Goal: Task Accomplishment & Management: Manage account settings

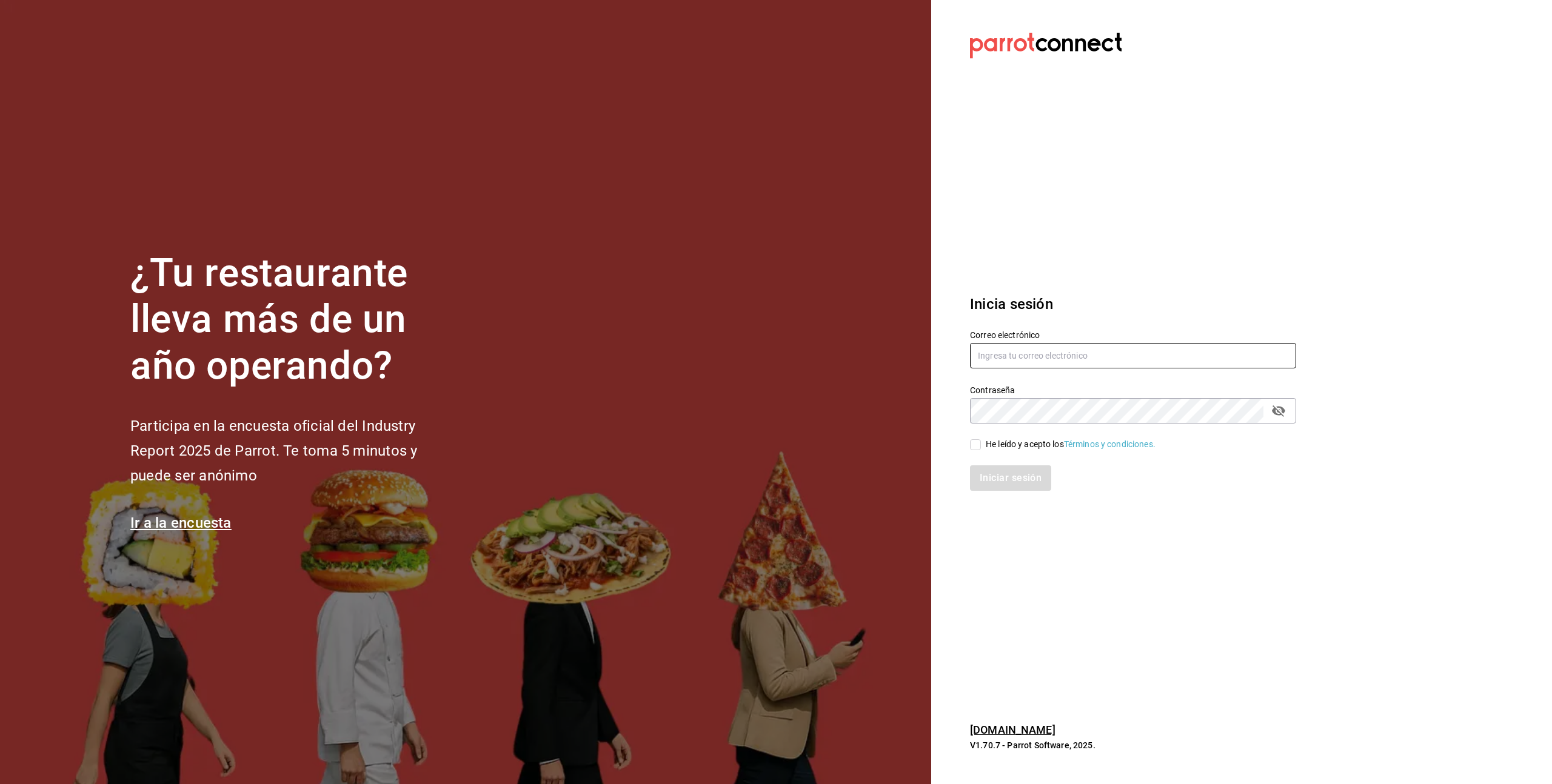
click at [1090, 346] on input "text" at bounding box center [1133, 356] width 326 height 26
type input "[EMAIL_ADDRESS][DOMAIN_NAME]"
click at [988, 446] on div "He leído y acepto los Términos y condiciones." at bounding box center [1071, 444] width 170 height 12
click at [981, 446] on input "He leído y acepto los Términos y condiciones." at bounding box center [975, 444] width 11 height 11
checkbox input "true"
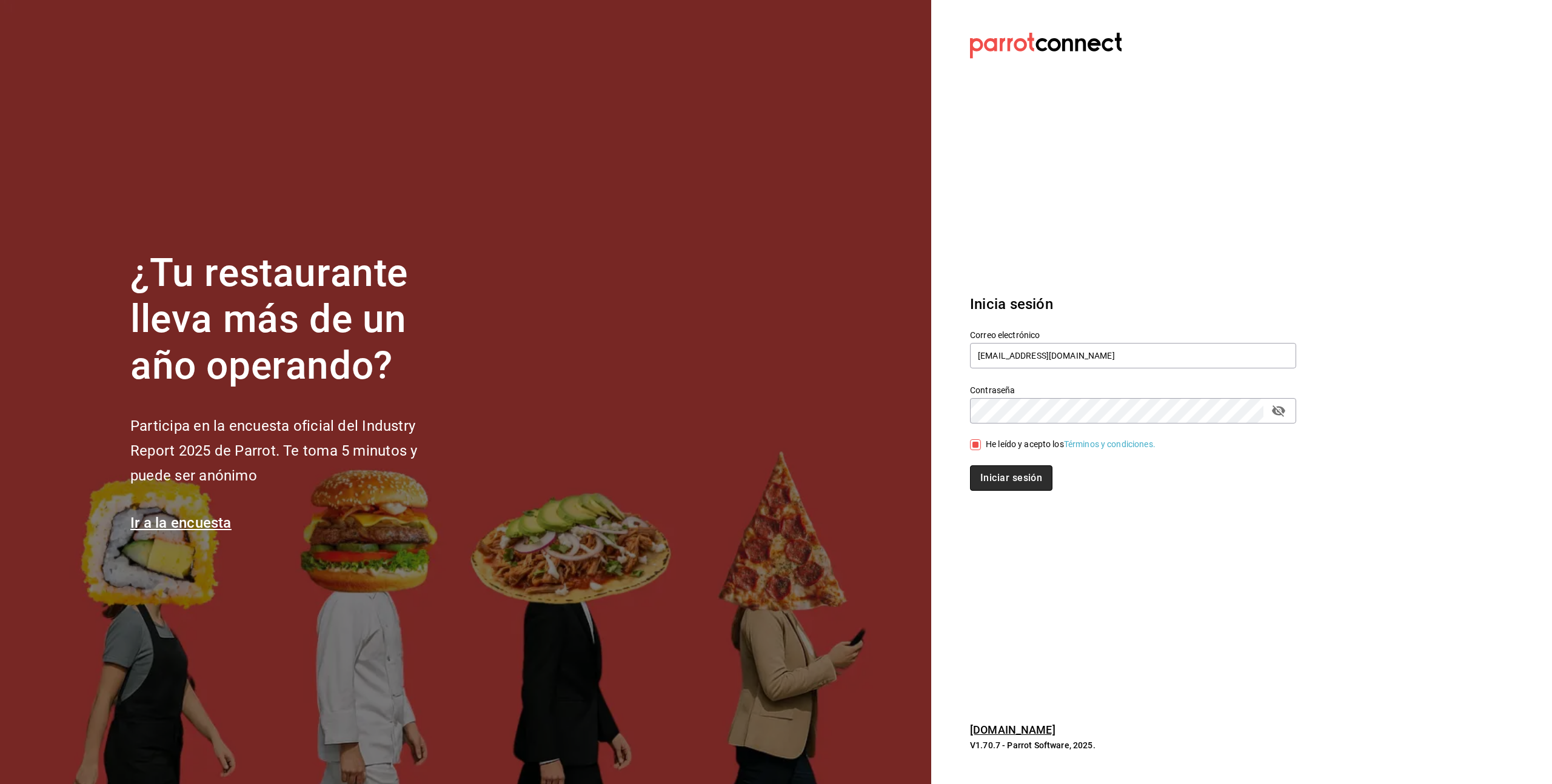
click at [998, 484] on button "Iniciar sesión" at bounding box center [1011, 478] width 83 height 26
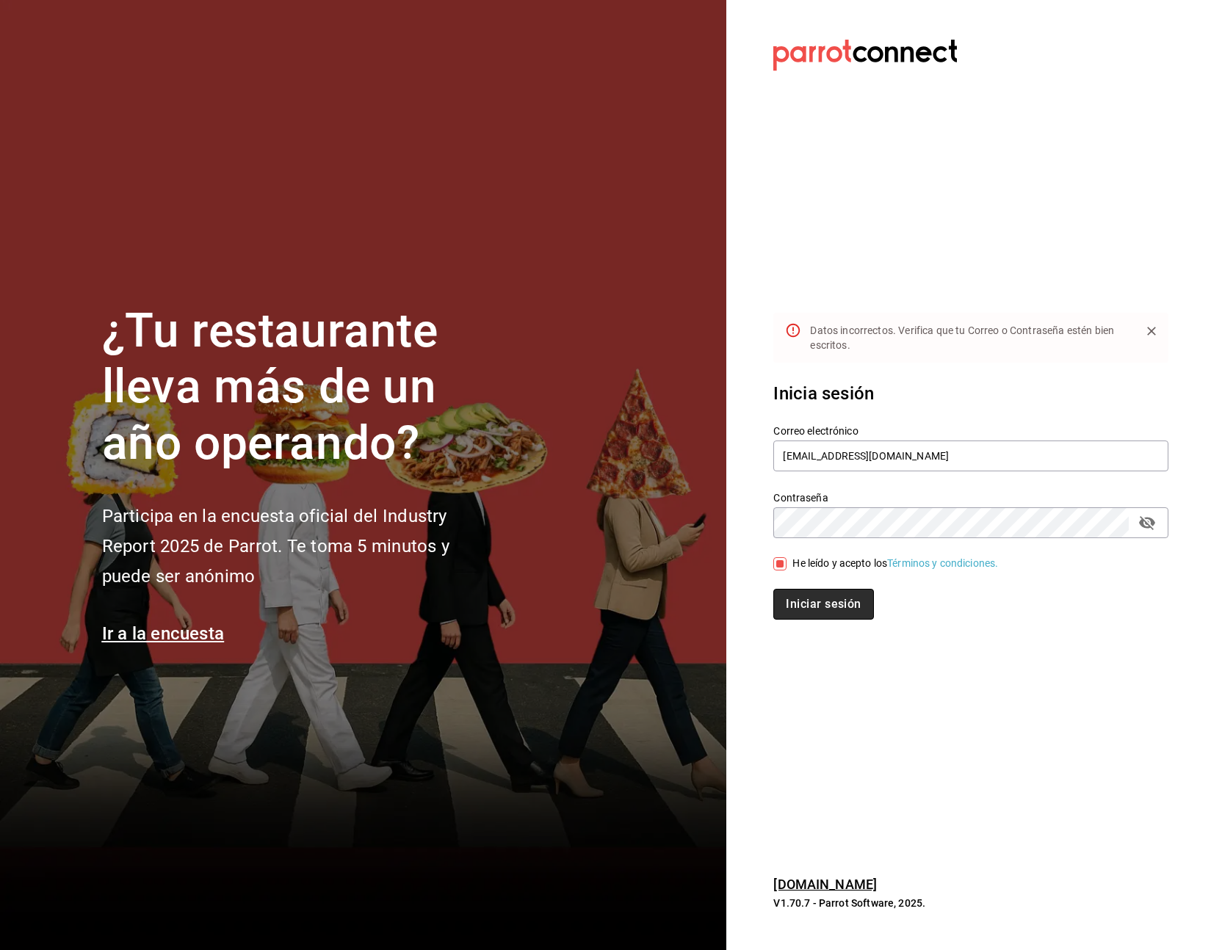
click at [804, 604] on button "Iniciar sesión" at bounding box center [823, 604] width 100 height 31
click at [1041, 451] on input "[EMAIL_ADDRESS][DOMAIN_NAME]" at bounding box center [970, 456] width 395 height 31
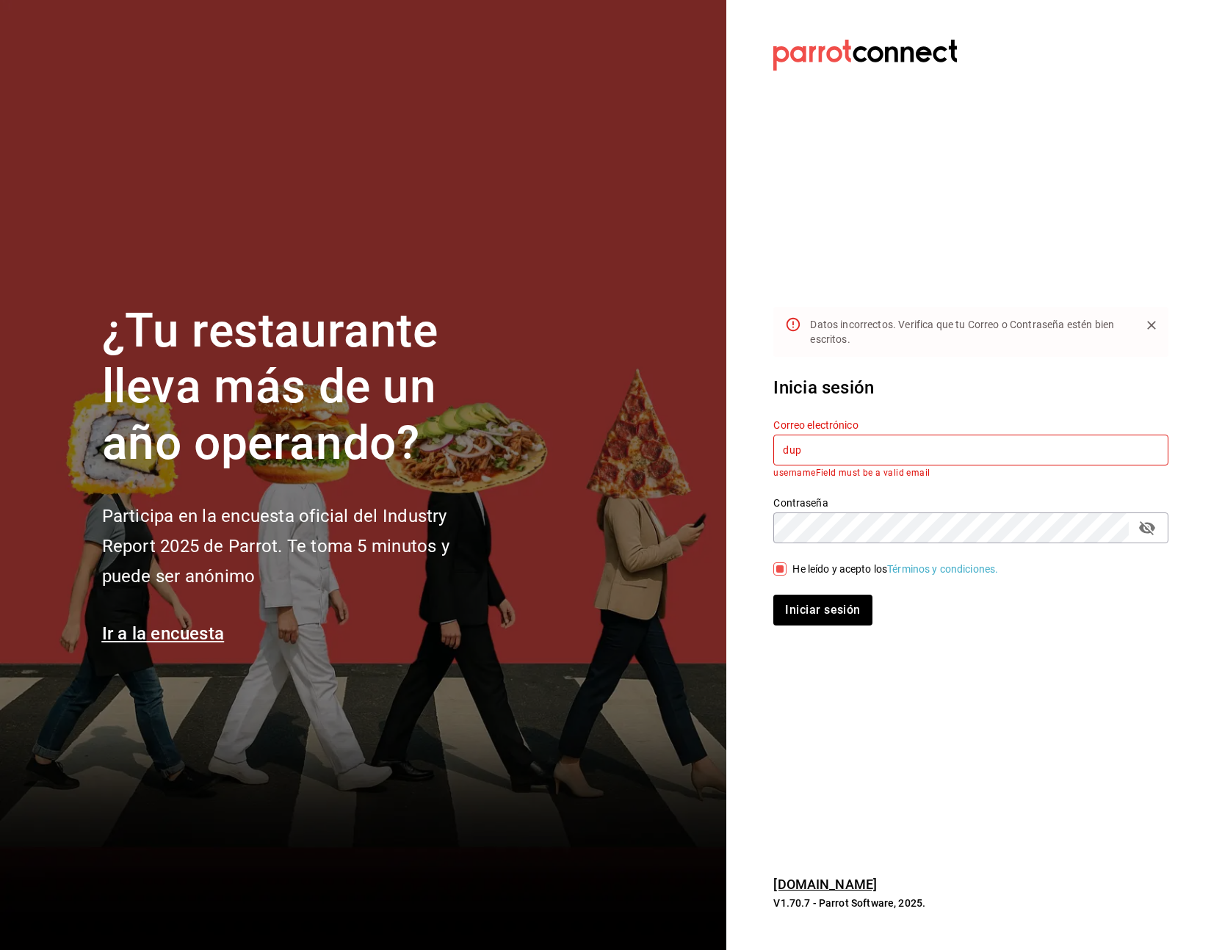
type input "dupi"
type input "[EMAIL_ADDRESS][DOMAIN_NAME]"
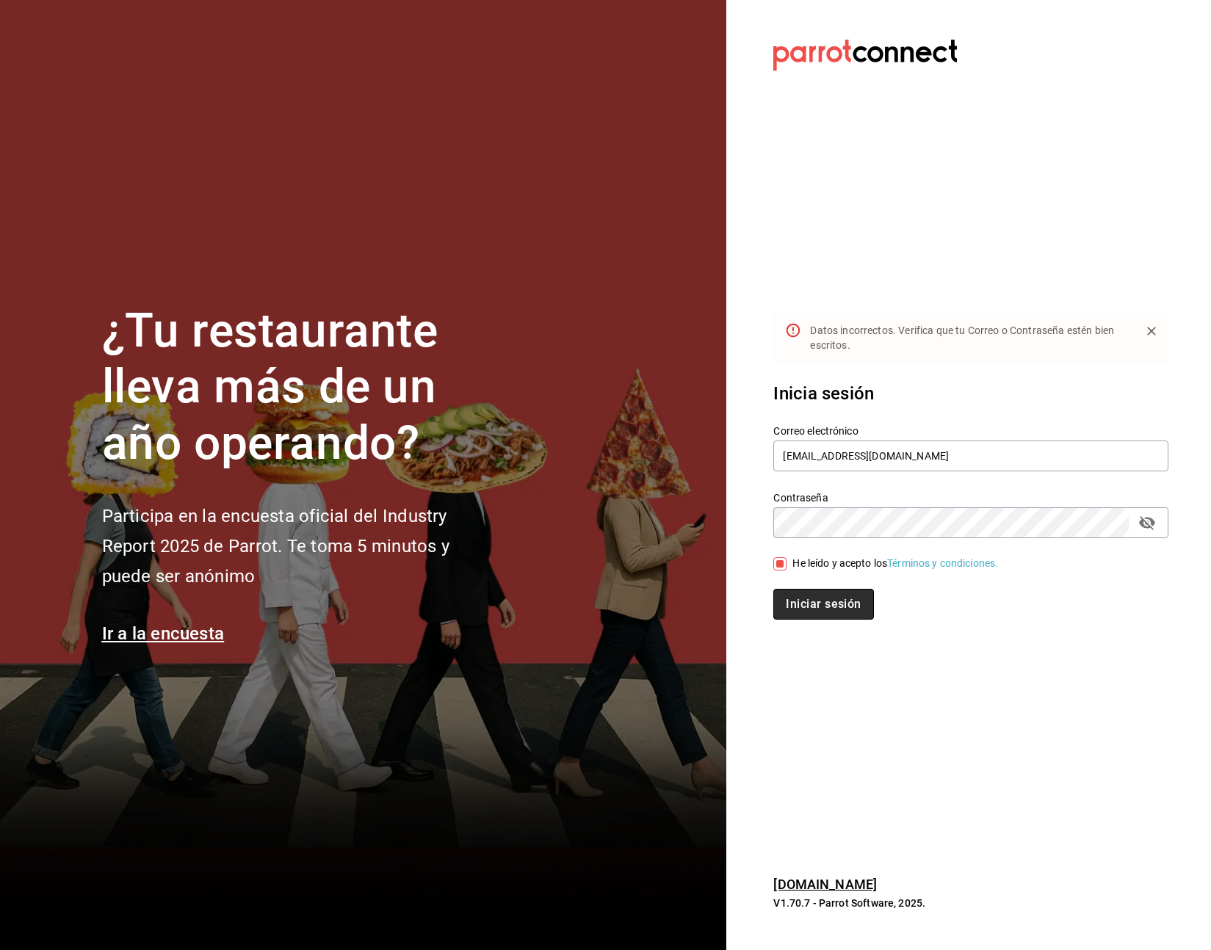
click at [800, 607] on button "Iniciar sesión" at bounding box center [823, 604] width 100 height 31
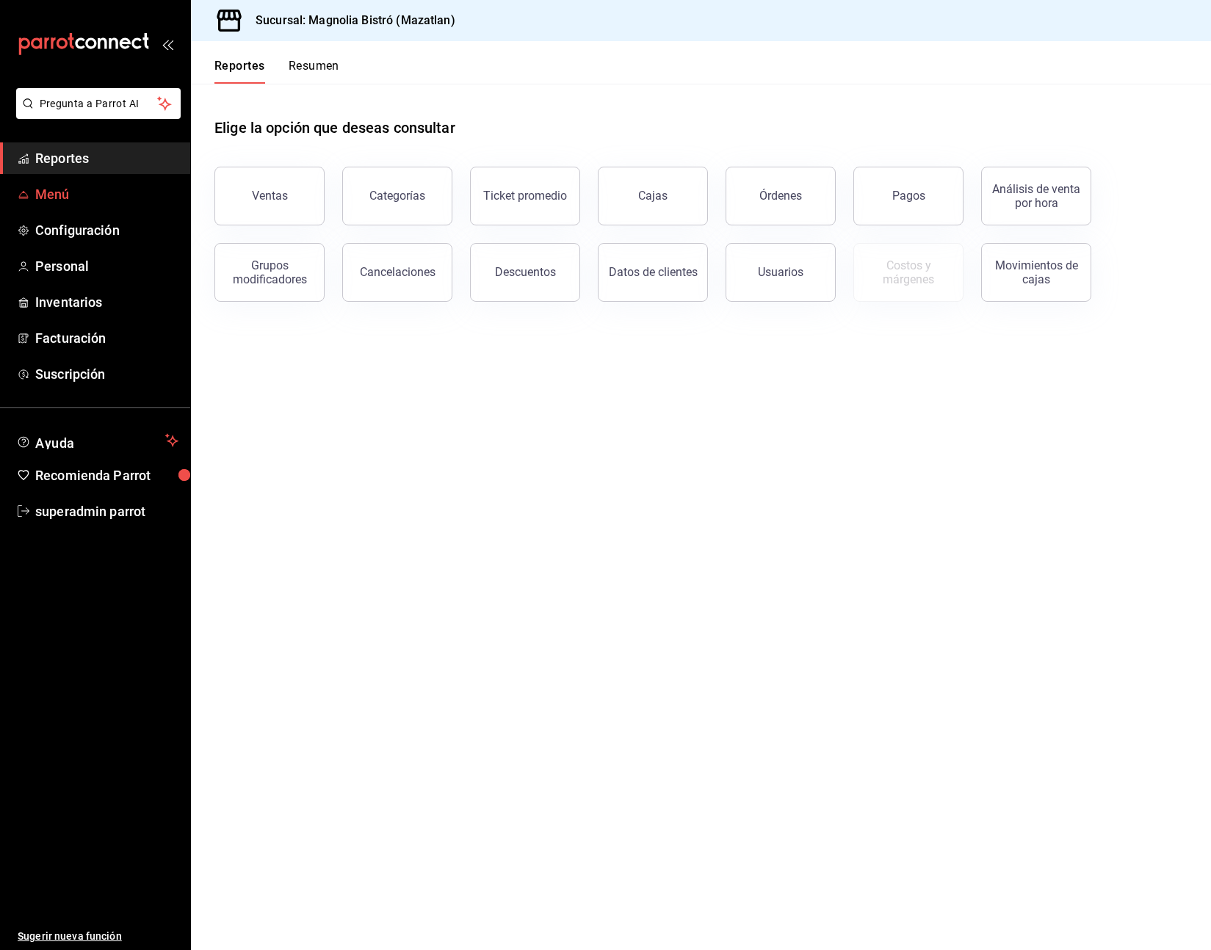
click at [96, 200] on span "Menú" at bounding box center [106, 194] width 143 height 20
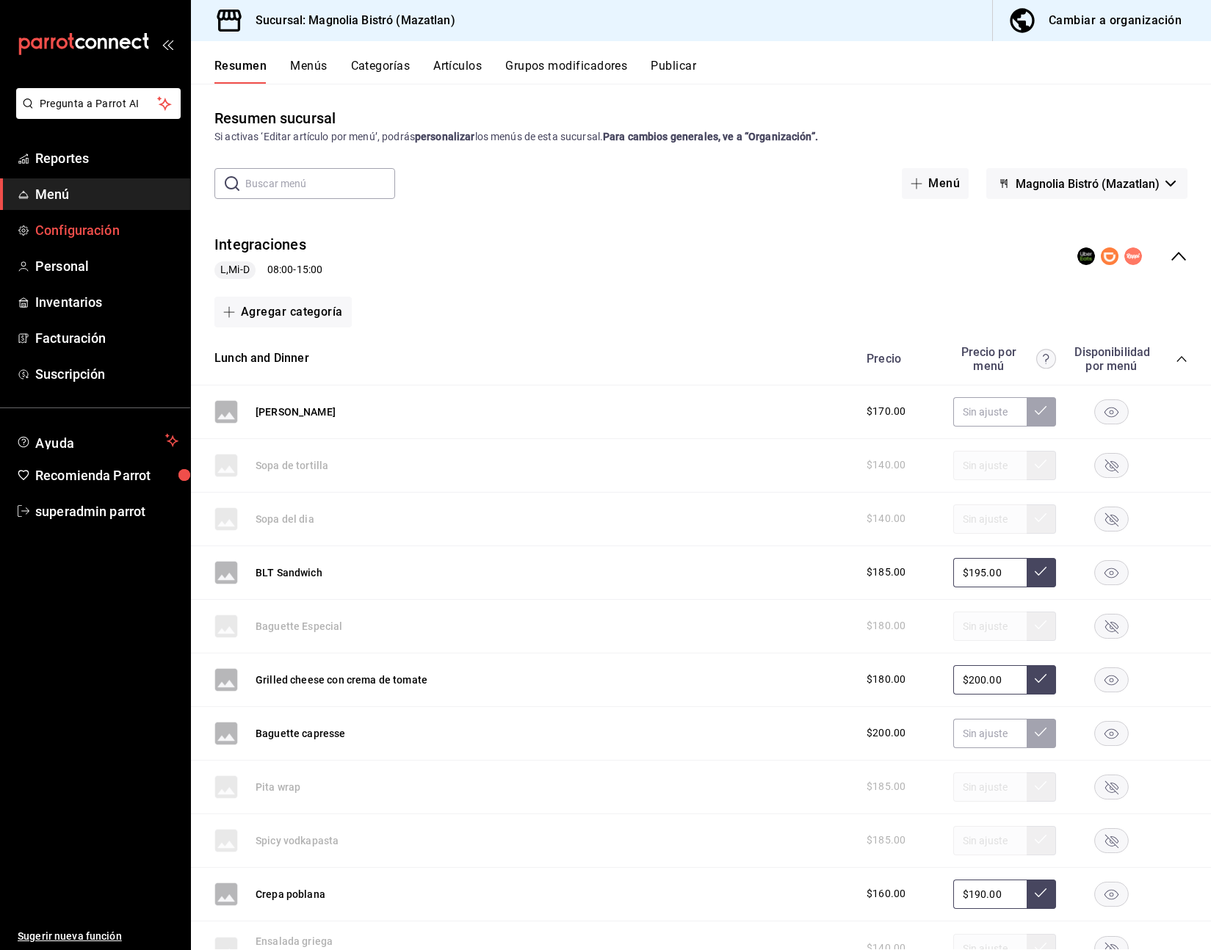
click at [110, 239] on span "Configuración" at bounding box center [106, 230] width 143 height 20
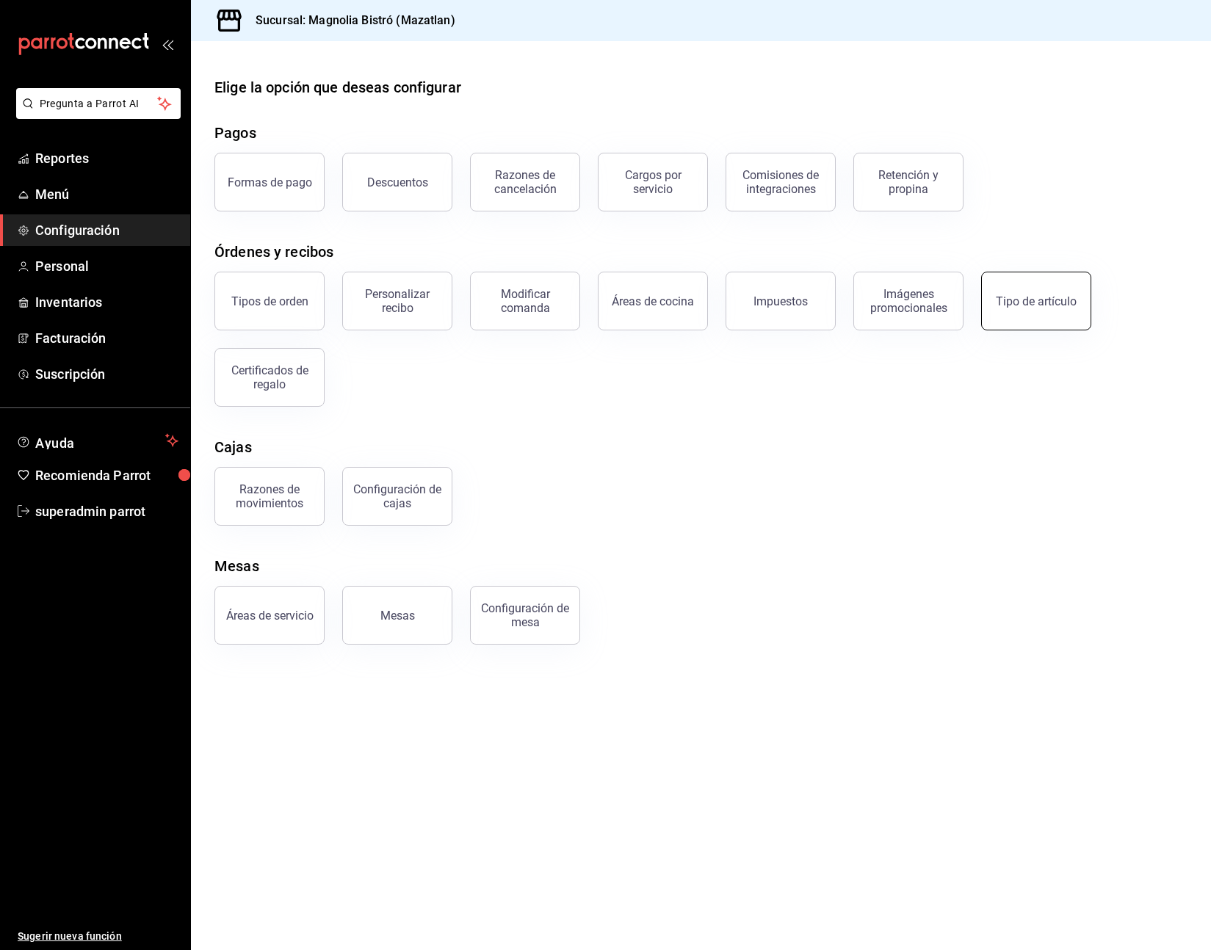
click at [994, 310] on button "Tipo de artículo" at bounding box center [1036, 301] width 110 height 59
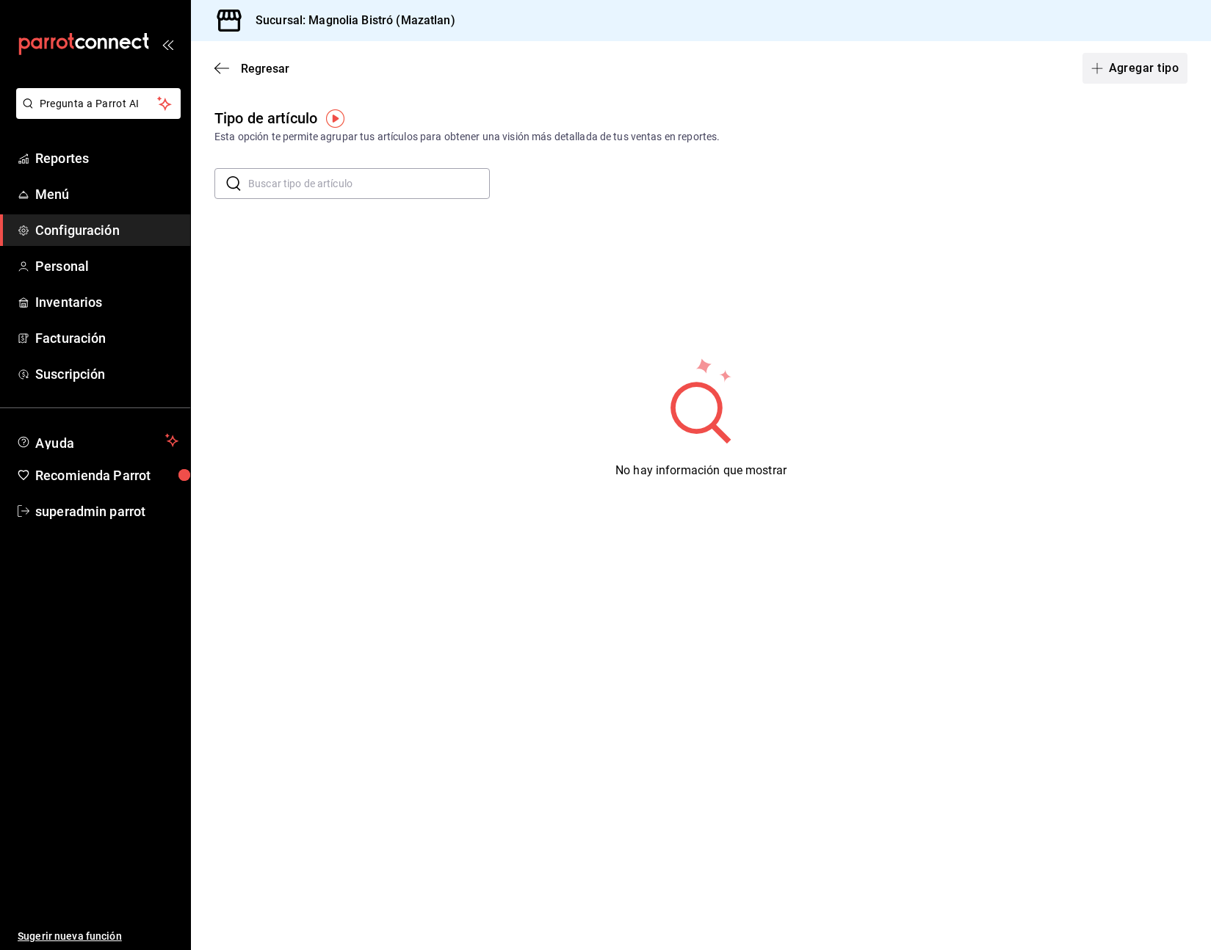
click at [1139, 68] on button "Agregar tipo" at bounding box center [1135, 68] width 106 height 31
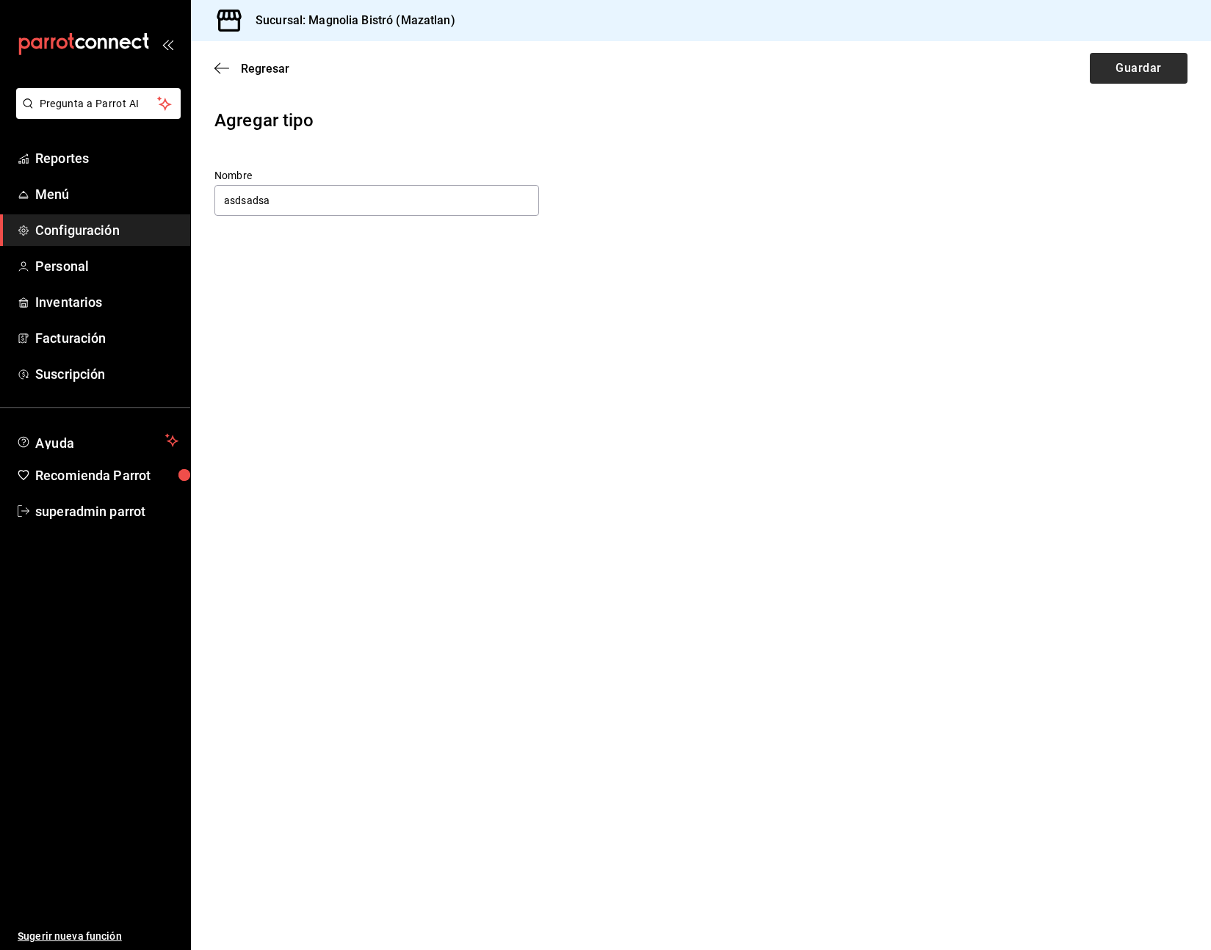
type input "asdsadsa"
click at [1140, 76] on button "Guardar" at bounding box center [1139, 68] width 98 height 31
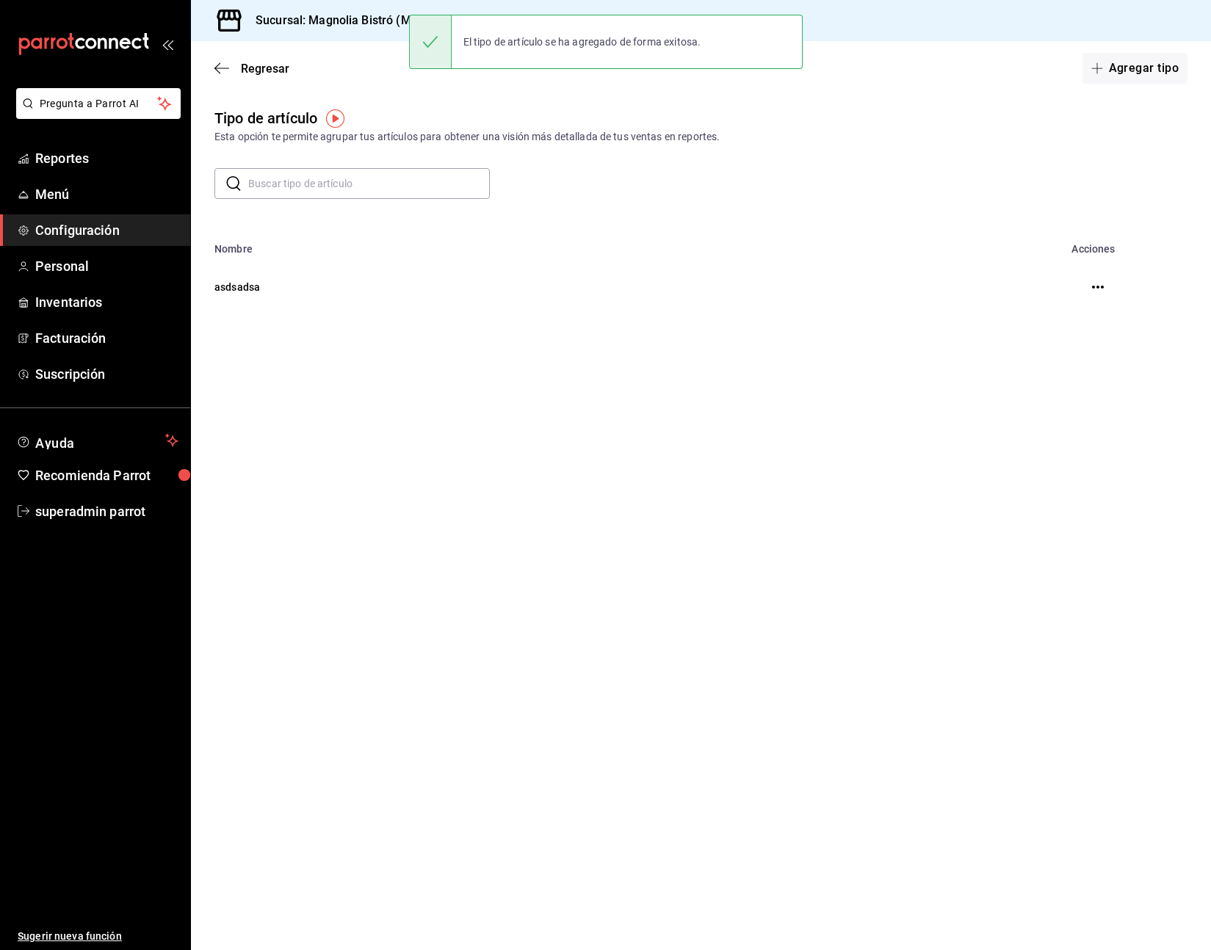
click at [1093, 283] on icon "button" at bounding box center [1098, 287] width 12 height 12
click at [1036, 297] on li "Eliminar" at bounding box center [1041, 287] width 123 height 41
